Goal: Information Seeking & Learning: Learn about a topic

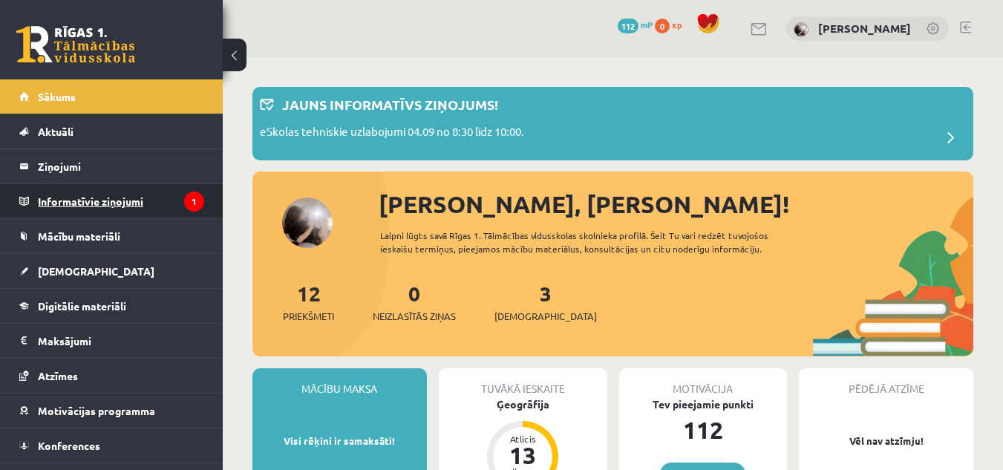
click at [134, 196] on legend "Informatīvie ziņojumi 1" at bounding box center [121, 201] width 166 height 34
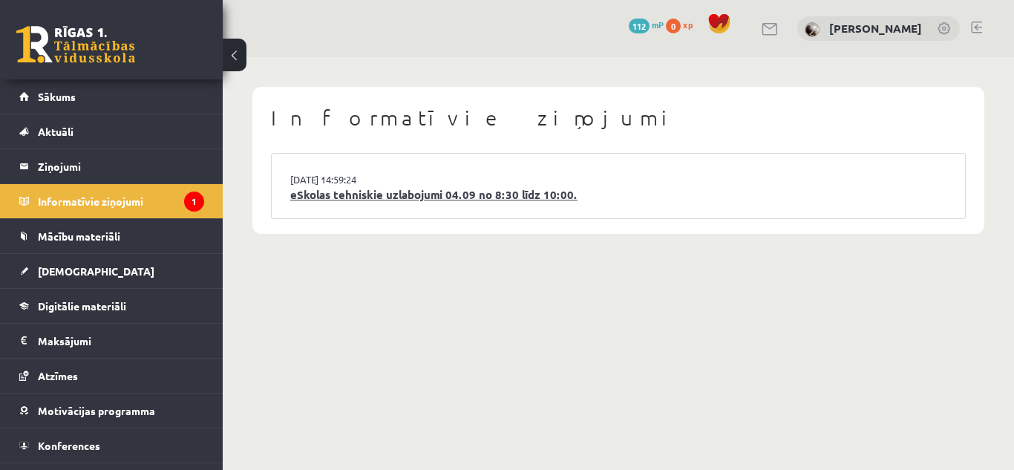
click at [412, 189] on link "eSkolas tehniskie uzlabojumi 04.09 no 8:30 līdz 10:00." at bounding box center [618, 194] width 656 height 17
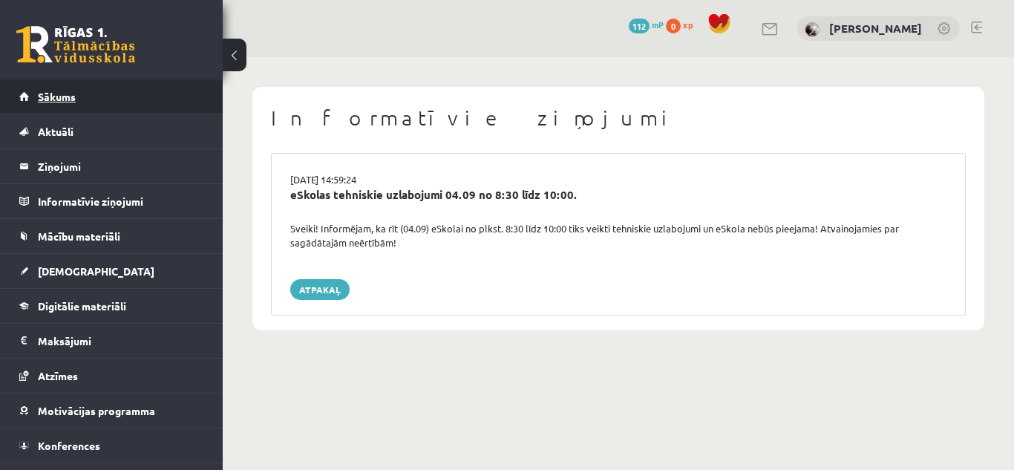
click at [61, 95] on span "Sākums" at bounding box center [57, 96] width 38 height 13
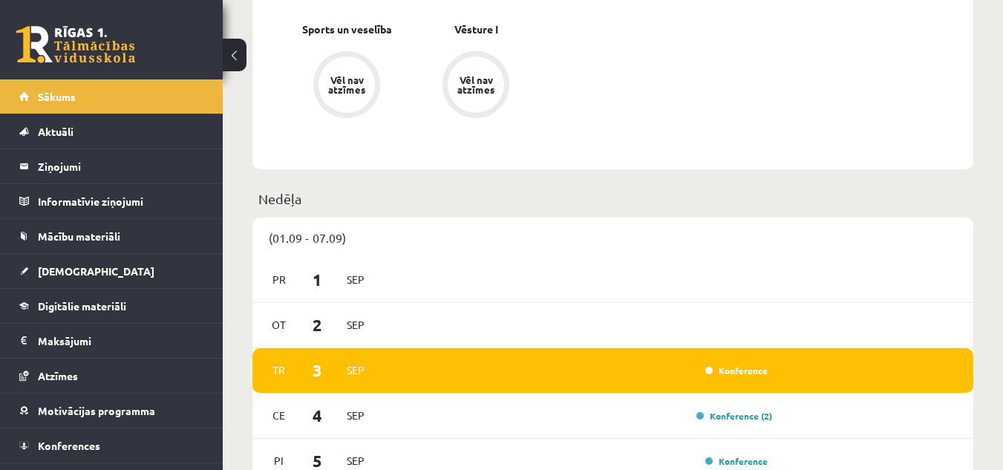
scroll to position [742, 0]
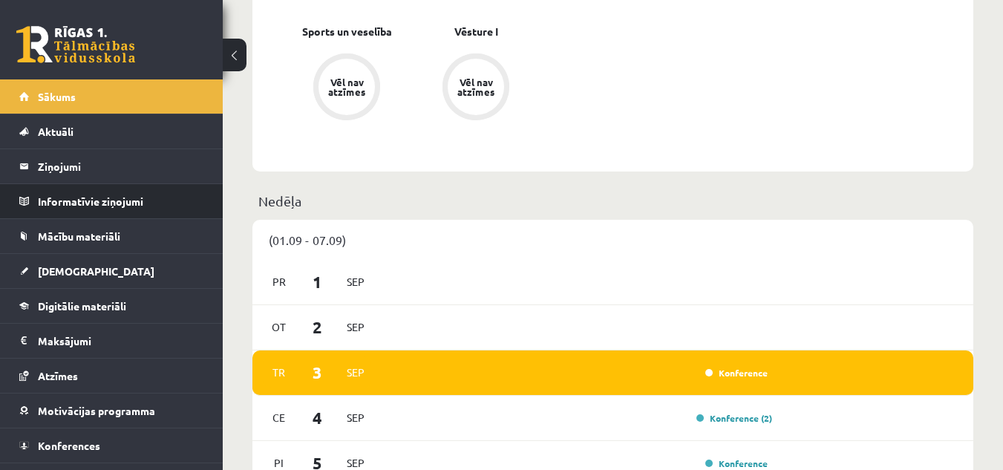
drag, startPoint x: 291, startPoint y: 202, endPoint x: 211, endPoint y: 183, distance: 82.3
click at [290, 202] on p "Nedēļa" at bounding box center [612, 201] width 709 height 20
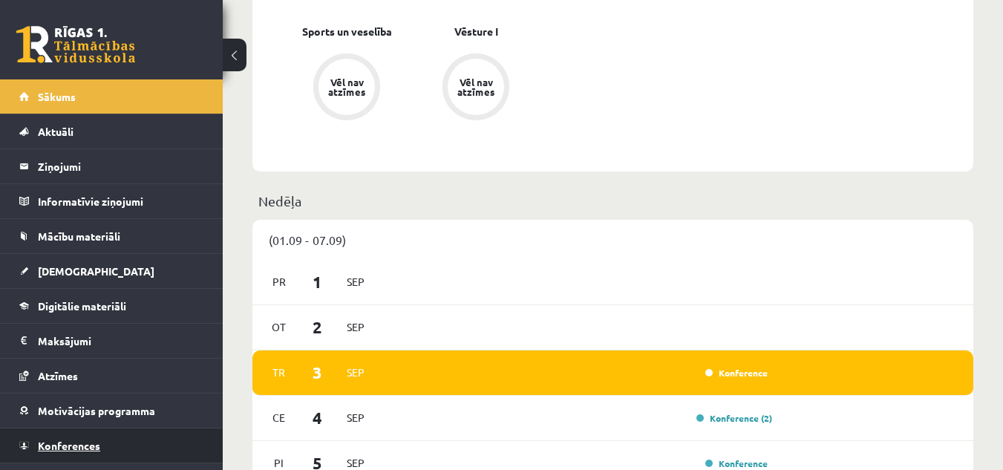
click at [90, 442] on span "Konferences" at bounding box center [69, 445] width 62 height 13
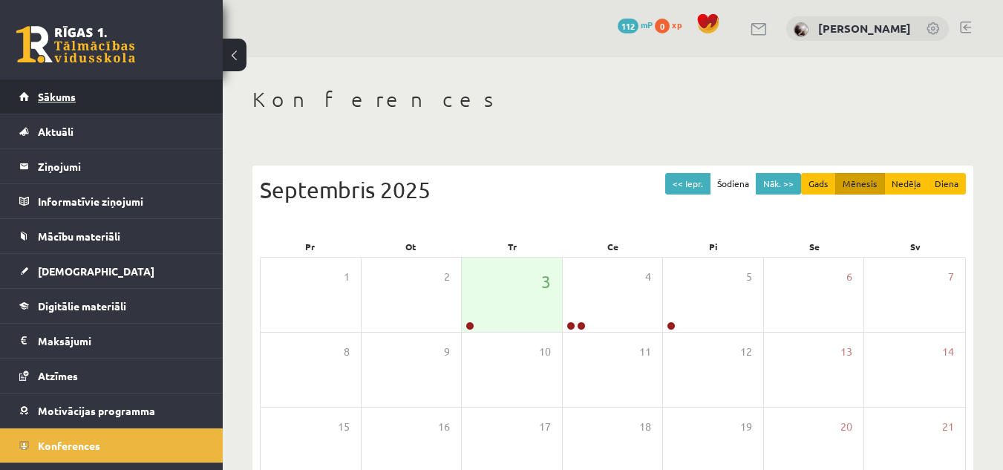
click at [69, 98] on span "Sākums" at bounding box center [57, 96] width 38 height 13
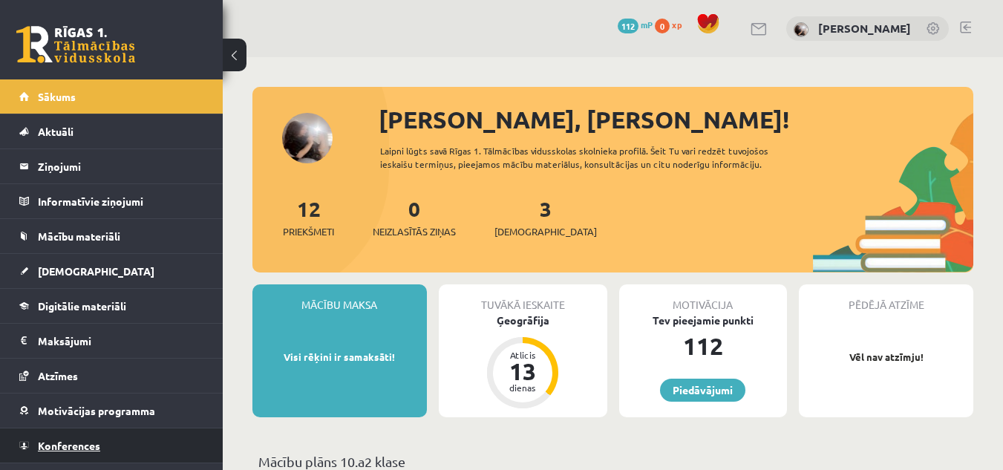
click at [88, 450] on span "Konferences" at bounding box center [69, 445] width 62 height 13
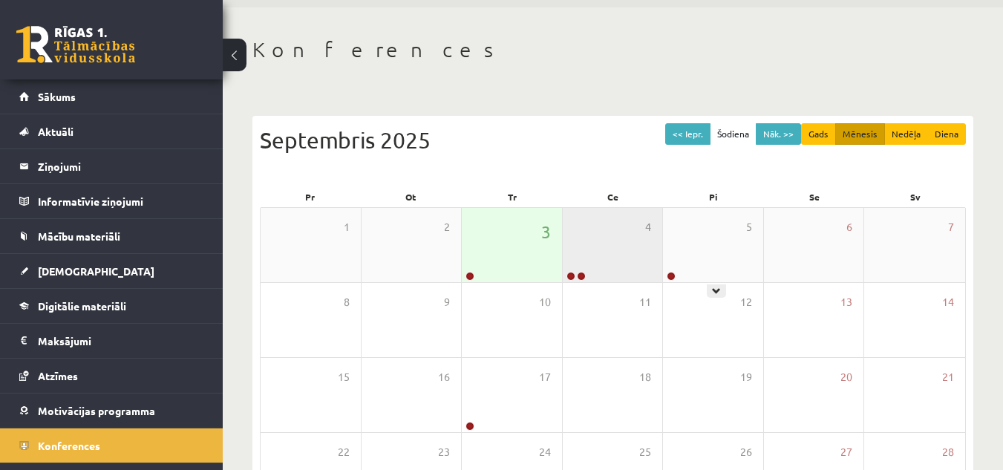
scroll to position [74, 0]
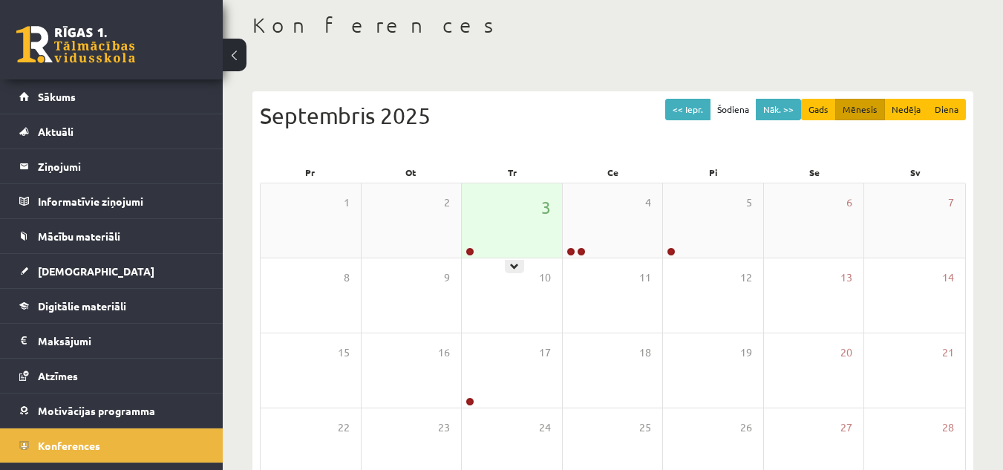
click at [517, 255] on div "3" at bounding box center [512, 220] width 100 height 74
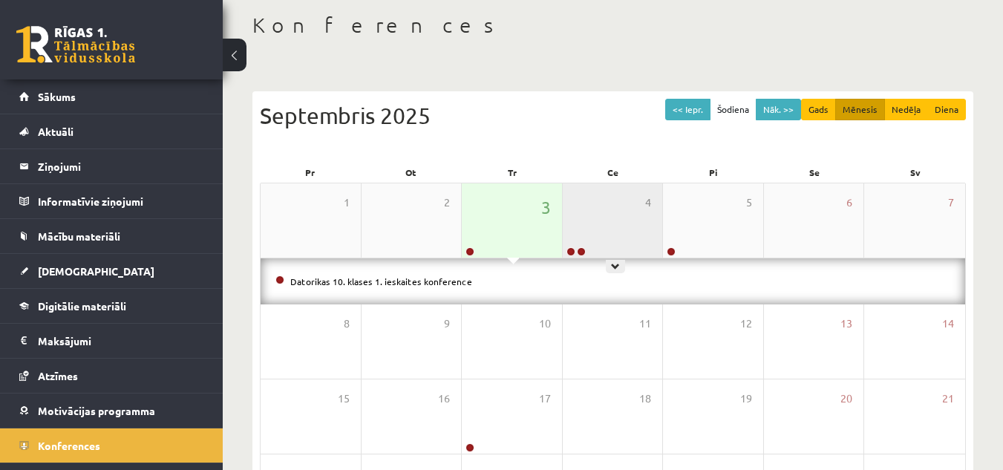
click at [614, 222] on div "4" at bounding box center [613, 220] width 100 height 74
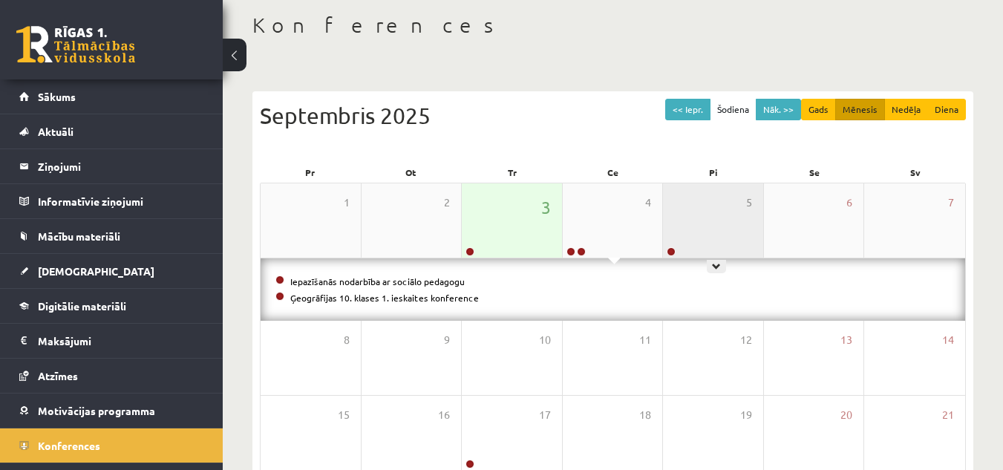
click at [734, 221] on div "5" at bounding box center [713, 220] width 100 height 74
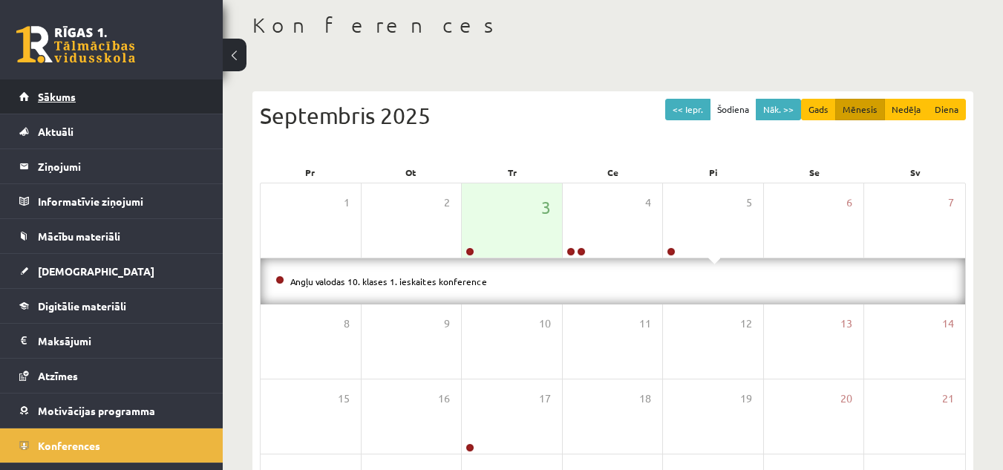
click at [53, 88] on link "Sākums" at bounding box center [111, 96] width 185 height 34
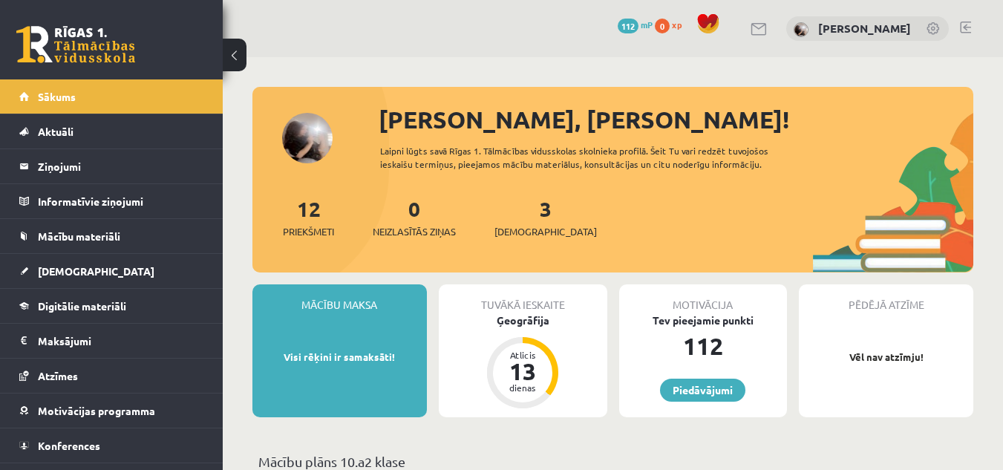
click at [529, 304] on div "Tuvākā ieskaite" at bounding box center [523, 298] width 168 height 28
click at [535, 315] on div "Ģeogrāfija" at bounding box center [523, 320] width 168 height 16
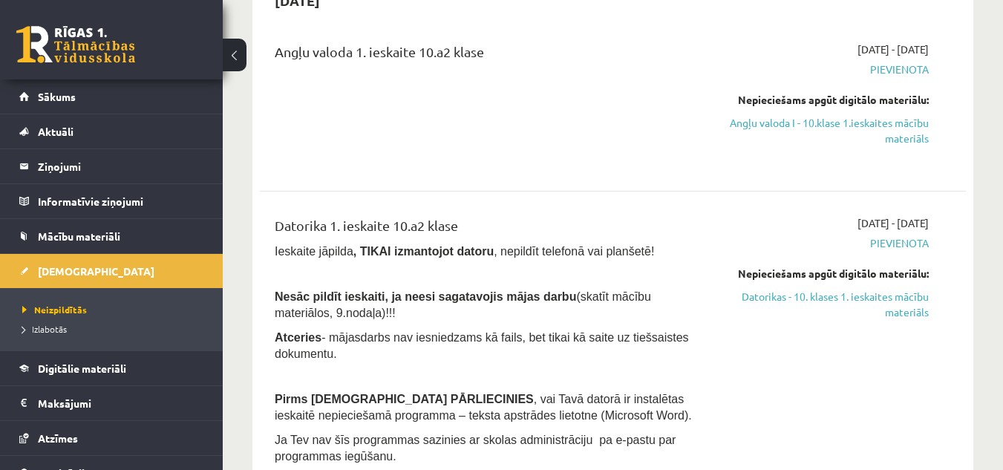
scroll to position [297, 0]
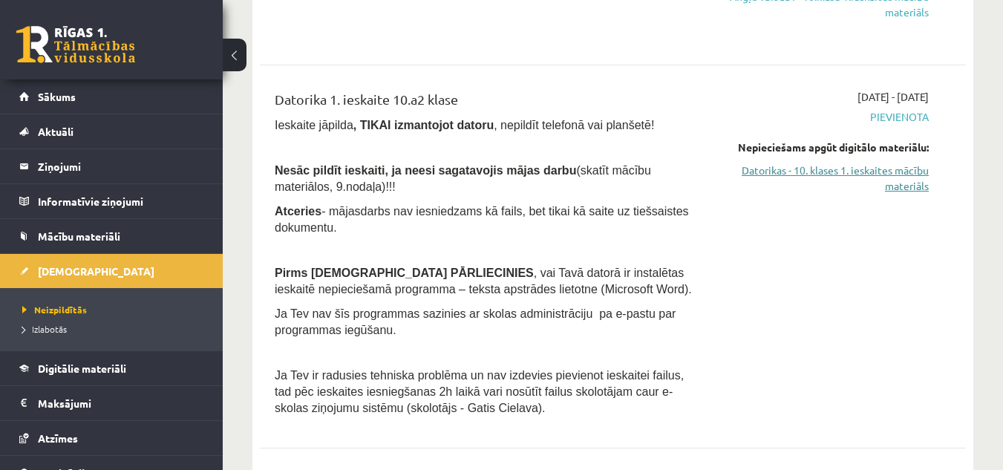
click at [902, 177] on link "Datorikas - 10. klases 1. ieskaites mācību materiāls" at bounding box center [826, 178] width 203 height 31
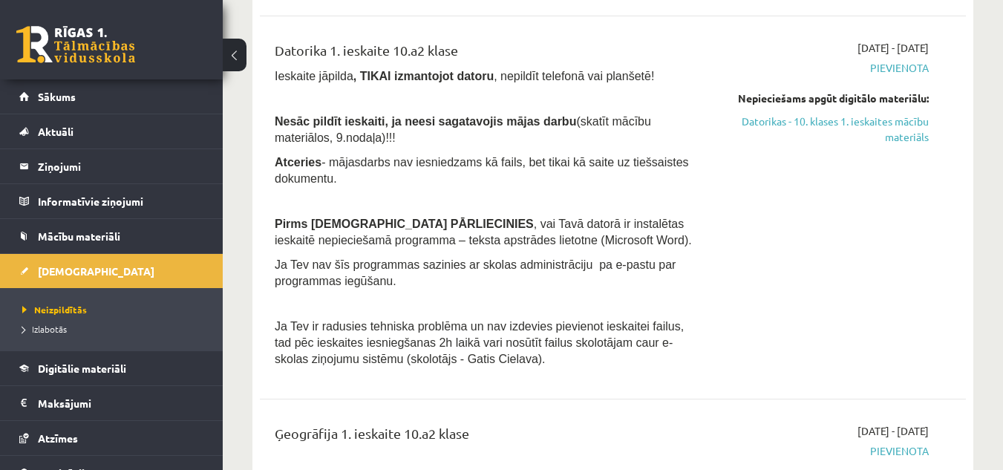
scroll to position [371, 0]
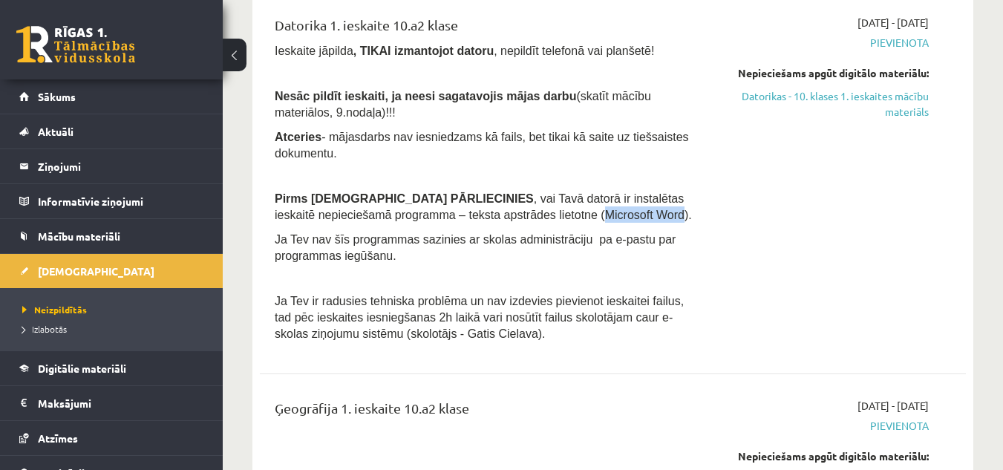
drag, startPoint x: 468, startPoint y: 211, endPoint x: 543, endPoint y: 215, distance: 74.3
click at [543, 215] on span ", vai Tavā datorā ir instalētas ieskaitē nepieciešamā programma – teksta apstrā…" at bounding box center [483, 206] width 417 height 29
copy span "Microsoft Word"
click at [759, 191] on div "2025-09-01 - 2025-09-15 Pievienota Nepieciešams apgūt digitālo materiālu: Dator…" at bounding box center [827, 182] width 226 height 335
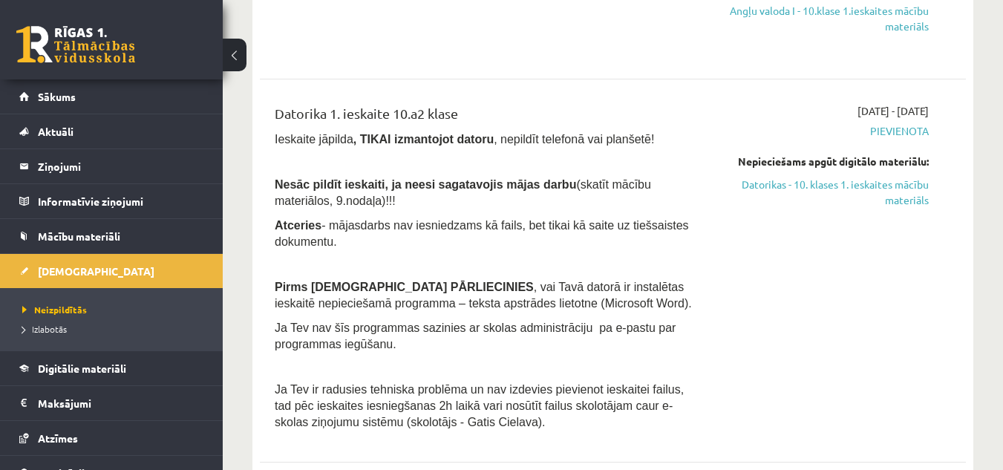
scroll to position [148, 0]
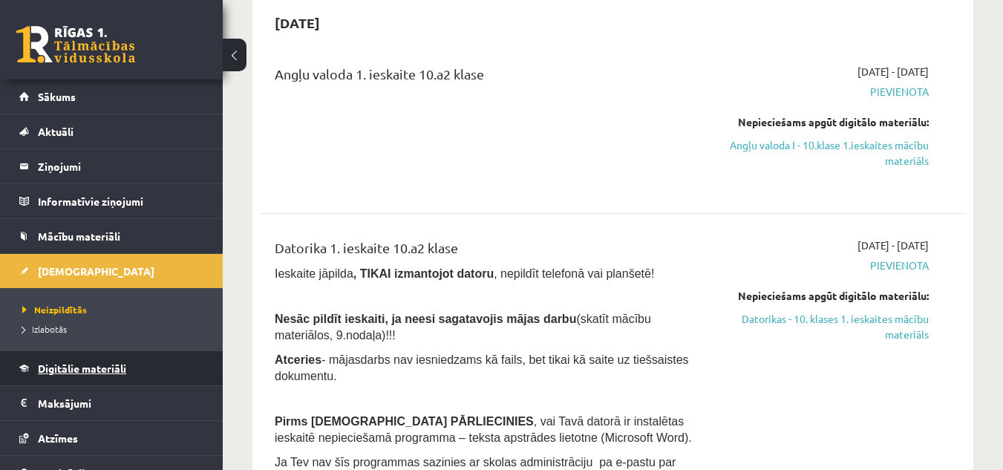
click at [100, 370] on span "Digitālie materiāli" at bounding box center [82, 367] width 88 height 13
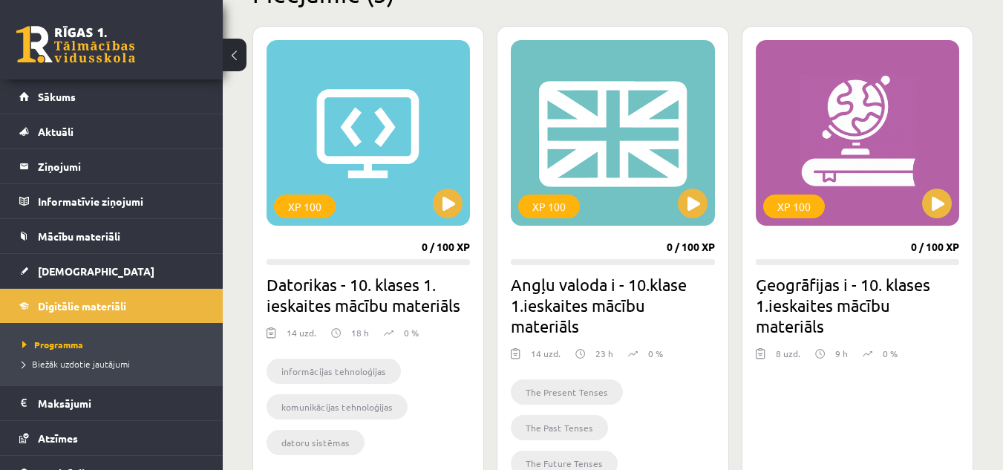
scroll to position [471, 0]
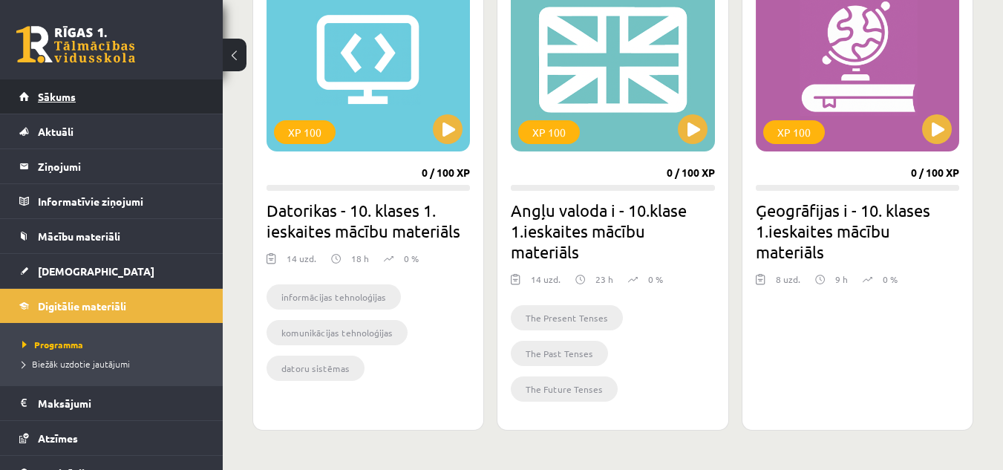
click at [62, 99] on span "Sākums" at bounding box center [57, 96] width 38 height 13
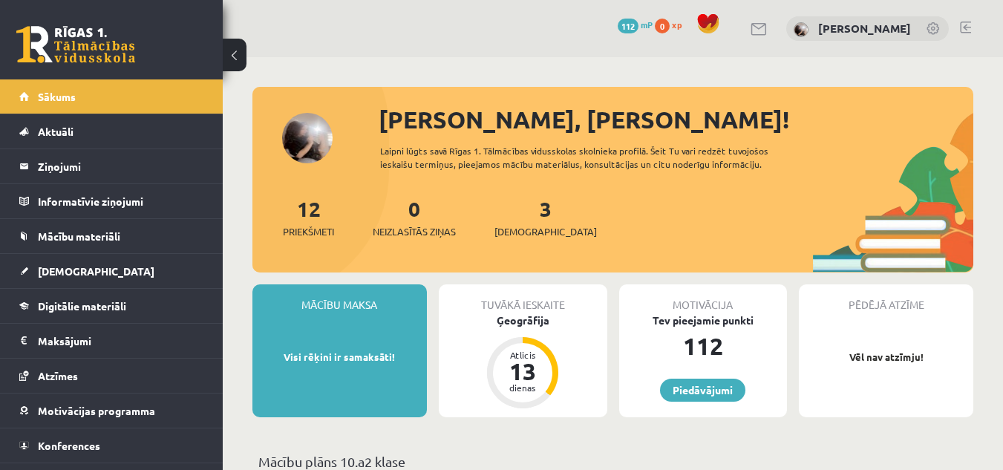
click at [966, 27] on link at bounding box center [965, 28] width 11 height 12
